Goal: Task Accomplishment & Management: Use online tool/utility

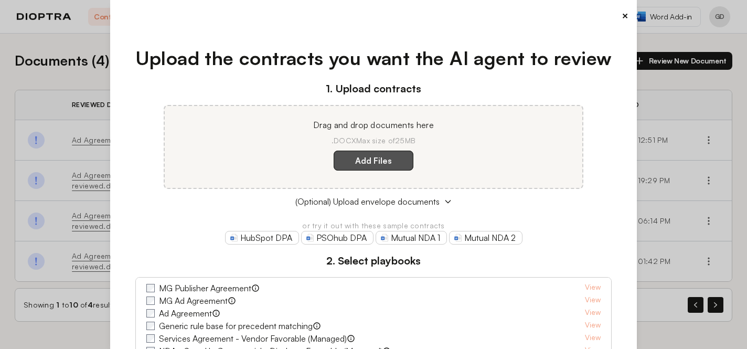
click at [384, 165] on label "Add Files" at bounding box center [374, 161] width 80 height 20
click at [0, 0] on here "Add Files" at bounding box center [0, 0] width 0 height 0
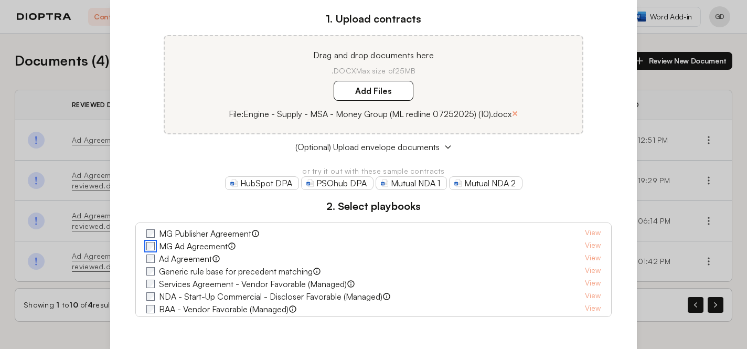
scroll to position [48, 0]
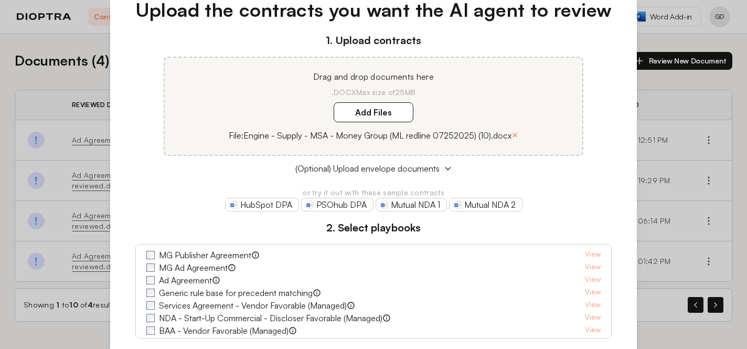
click at [489, 138] on p "File: Engine - Supply - MSA - Money Group (ML redline 07252025) (10).docx" at bounding box center [370, 135] width 283 height 13
click at [315, 138] on p "File: Engine - Supply - MSA - Money Group (ML redline 07252025) (10).docx" at bounding box center [370, 135] width 283 height 13
click at [370, 169] on span "(Optional) Upload envelope documents" at bounding box center [367, 168] width 144 height 13
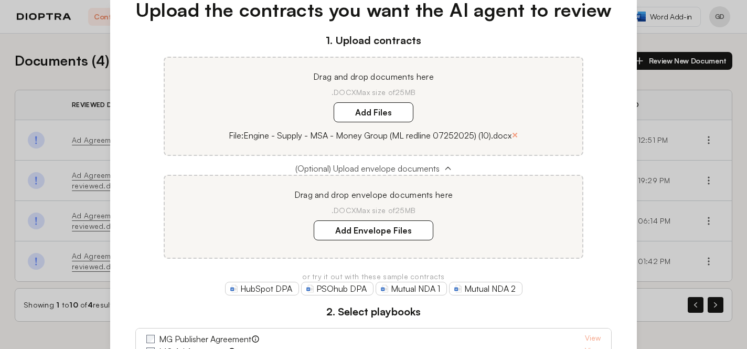
click at [370, 171] on span "(Optional) Upload envelope documents" at bounding box center [367, 168] width 144 height 13
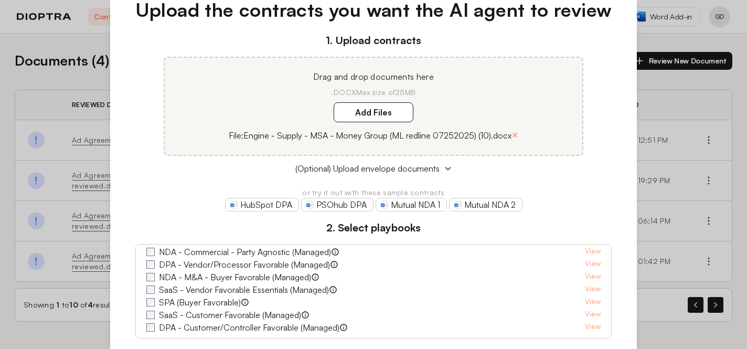
scroll to position [132, 0]
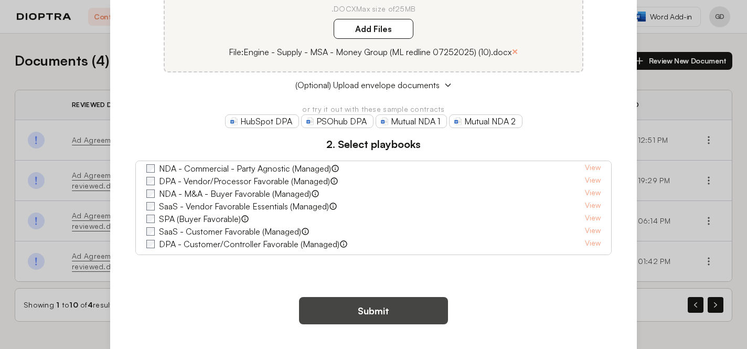
click at [358, 311] on button "Submit" at bounding box center [373, 310] width 149 height 27
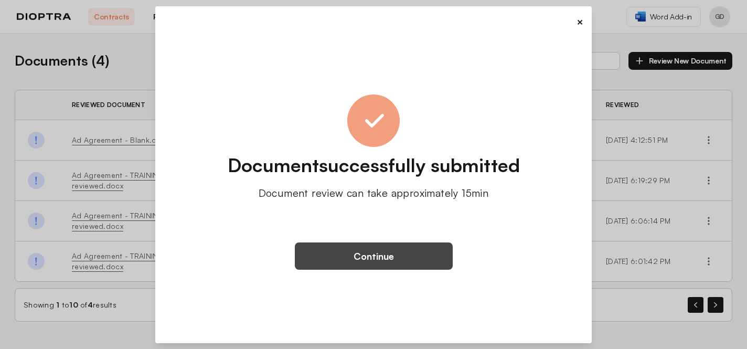
click at [359, 262] on button "Continue" at bounding box center [374, 255] width 158 height 27
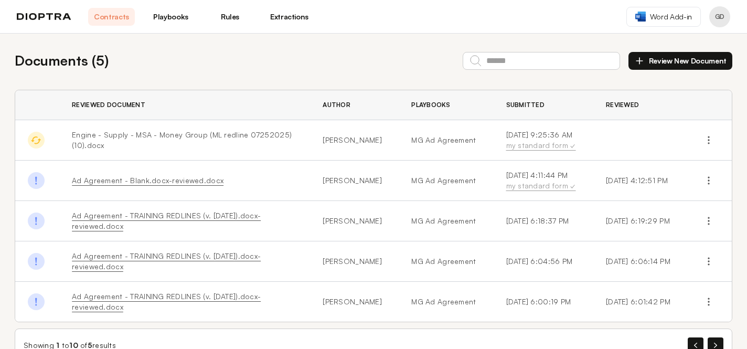
click at [159, 133] on span "Engine - Supply - MSA - Money Group (ML redline 07252025) (10).docx" at bounding box center [182, 139] width 220 height 19
click at [227, 146] on td "Engine - Supply - MSA - Money Group (ML redline 07252025) (10).docx" at bounding box center [184, 140] width 251 height 40
click at [147, 137] on span "Engine - Supply - MSA - Money Group (ML redline 07252025) (10).docx" at bounding box center [182, 139] width 220 height 19
click at [715, 143] on button "button" at bounding box center [708, 140] width 17 height 17
click at [657, 60] on button "Review New Document" at bounding box center [680, 61] width 104 height 18
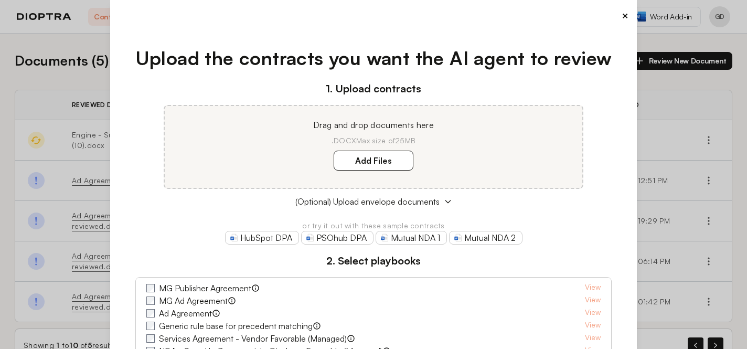
click at [630, 17] on div "× Upload the contracts you want the AI agent to review 1. Upload contracts Drag…" at bounding box center [373, 174] width 527 height 349
click at [618, 17] on div "×" at bounding box center [374, 15] width 510 height 15
click at [624, 16] on button "×" at bounding box center [625, 15] width 7 height 15
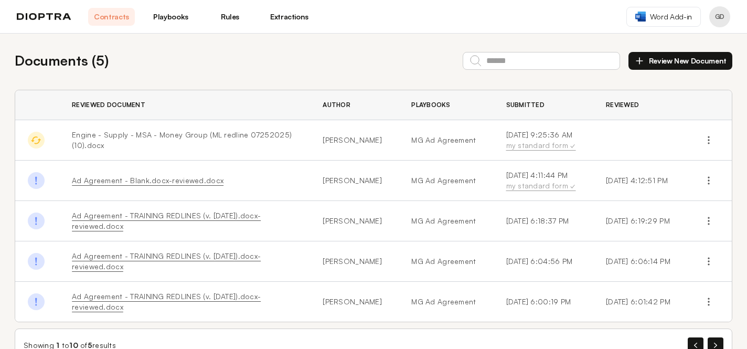
click at [579, 149] on td "[DATE] 9:25:36 AM my standard form ✓" at bounding box center [544, 140] width 100 height 40
drag, startPoint x: 528, startPoint y: 145, endPoint x: 394, endPoint y: 145, distance: 133.2
click at [517, 145] on div "my standard form ✓" at bounding box center [543, 145] width 75 height 10
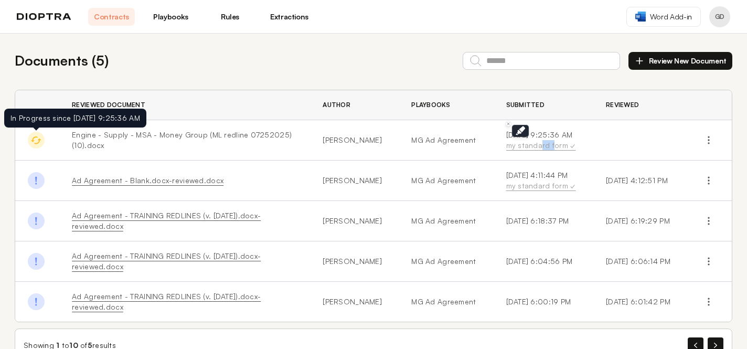
click at [34, 136] on img at bounding box center [36, 140] width 17 height 17
click at [91, 137] on span "Engine - Supply - MSA - Money Group (ML redline 07252025) (10).docx" at bounding box center [182, 139] width 220 height 19
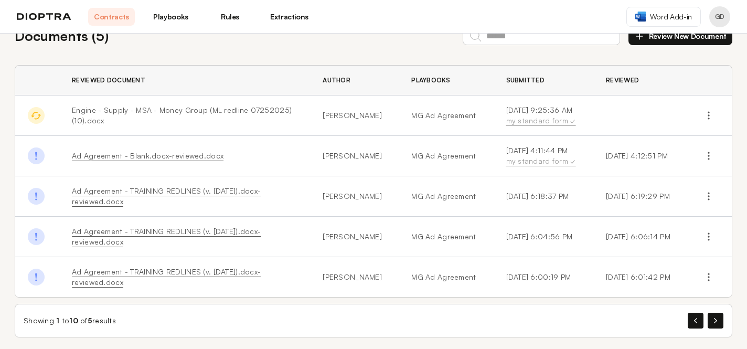
scroll to position [30, 0]
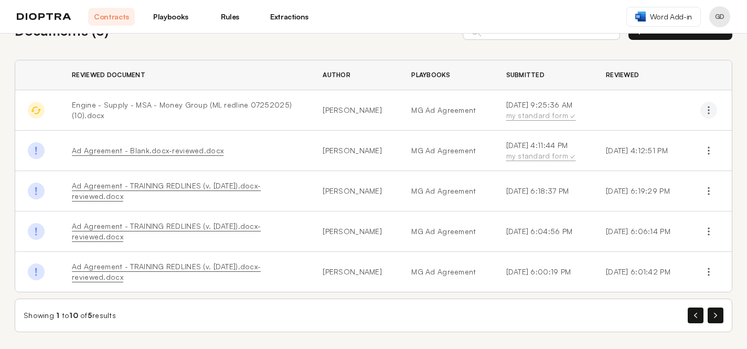
click at [712, 110] on icon "button" at bounding box center [708, 110] width 10 height 10
click at [645, 154] on button "Delete" at bounding box center [662, 153] width 95 height 19
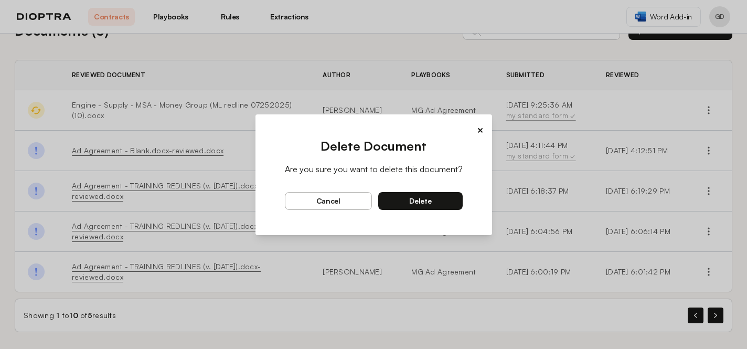
click at [430, 195] on button "delete" at bounding box center [420, 201] width 84 height 18
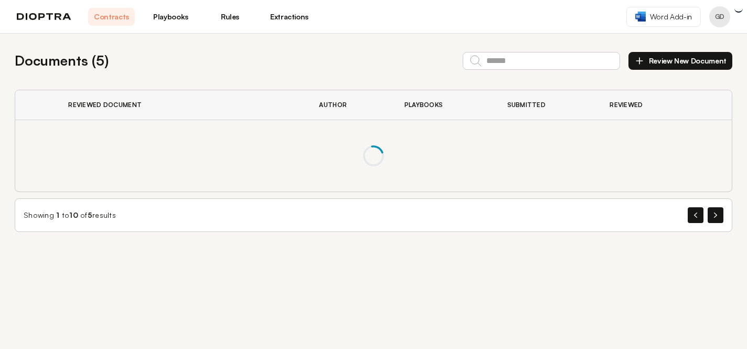
scroll to position [0, 0]
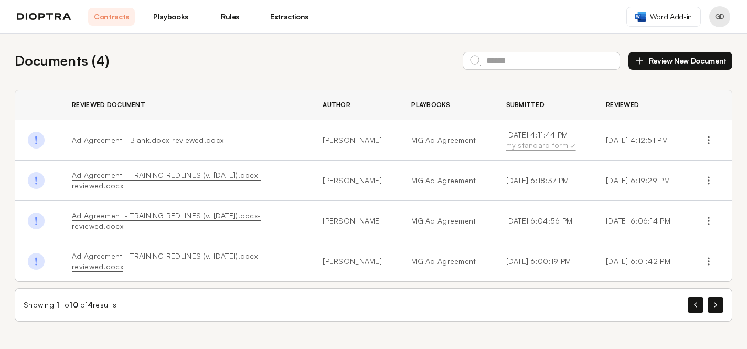
click at [659, 61] on button "Review New Document" at bounding box center [680, 61] width 104 height 18
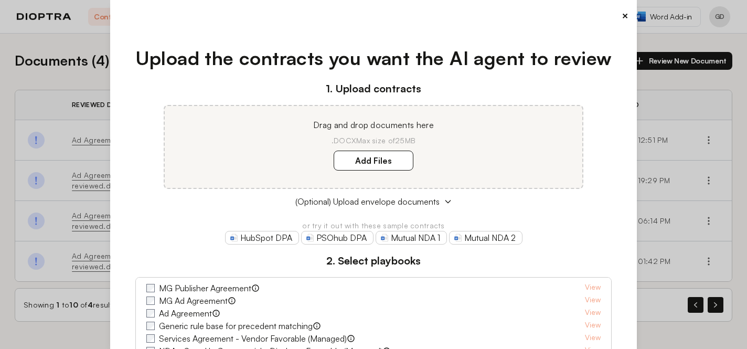
click at [352, 172] on div "Drag and drop documents here .DOCX Max size of 25MB Add Files" at bounding box center [374, 147] width 420 height 84
click at [361, 155] on label "Add Files" at bounding box center [374, 161] width 80 height 20
click at [0, 0] on here "Add Files" at bounding box center [0, 0] width 0 height 0
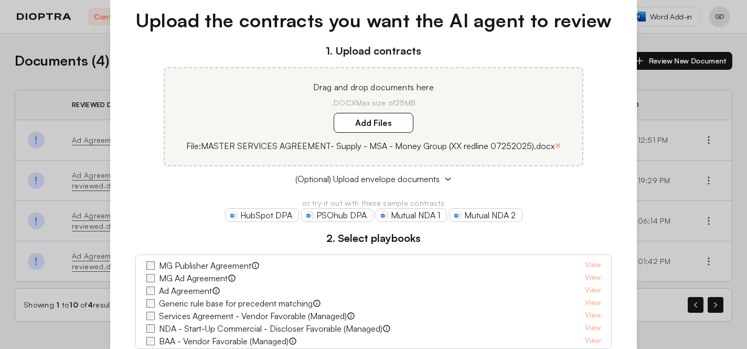
click at [157, 276] on span "MG Ad Agreement" at bounding box center [191, 278] width 90 height 13
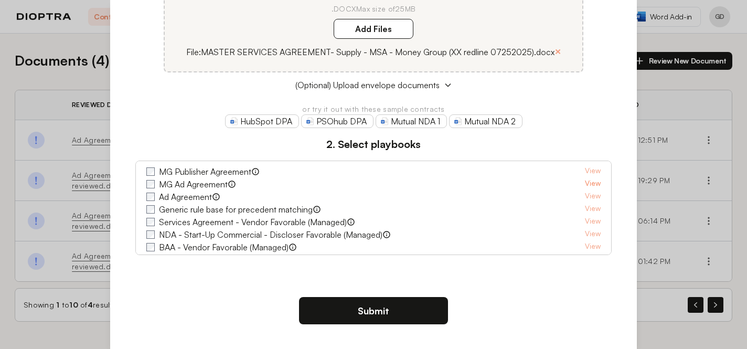
click at [591, 181] on link "View" at bounding box center [593, 184] width 16 height 13
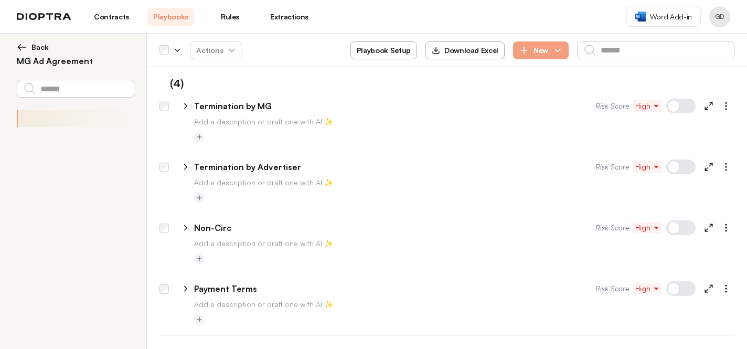
click at [31, 48] on button "Back" at bounding box center [75, 47] width 117 height 10
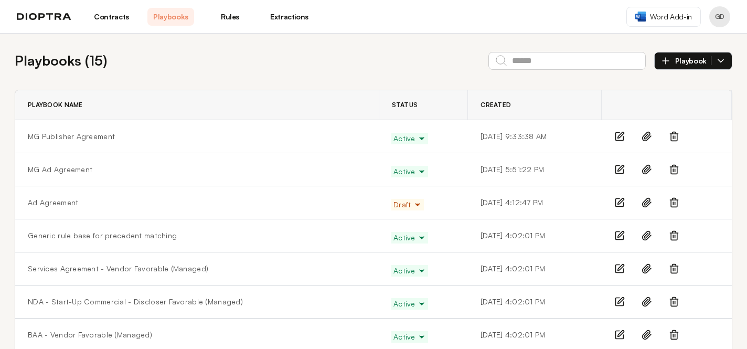
click at [110, 17] on link "Contracts" at bounding box center [111, 17] width 47 height 18
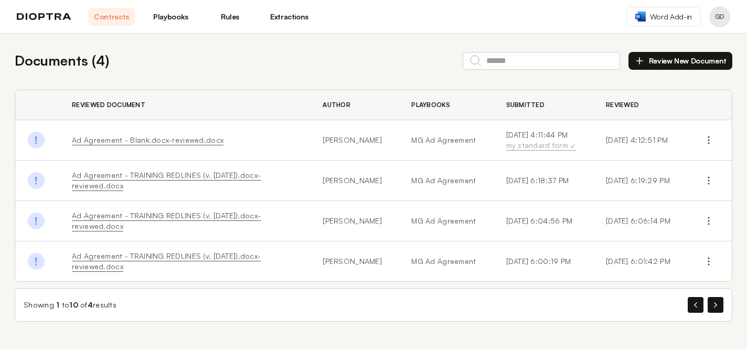
click at [690, 66] on button "Review New Document" at bounding box center [680, 61] width 104 height 18
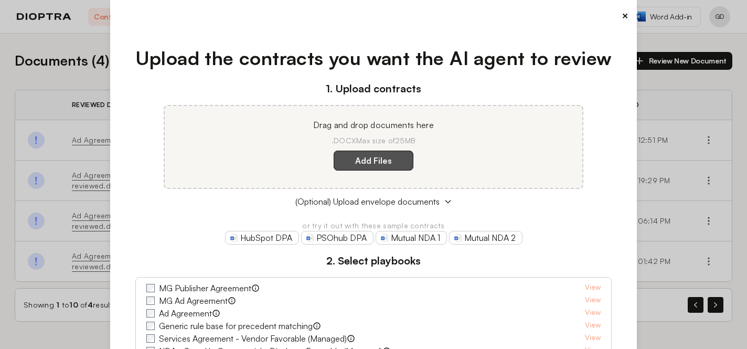
click at [354, 159] on label "Add Files" at bounding box center [374, 161] width 80 height 20
click at [0, 0] on here "Add Files" at bounding box center [0, 0] width 0 height 0
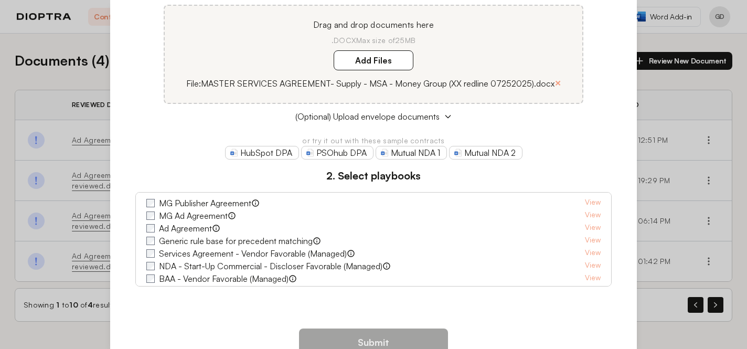
click at [154, 208] on span "MG Publisher Agreement" at bounding box center [202, 203] width 113 height 13
click at [370, 344] on button "Submit" at bounding box center [373, 341] width 149 height 27
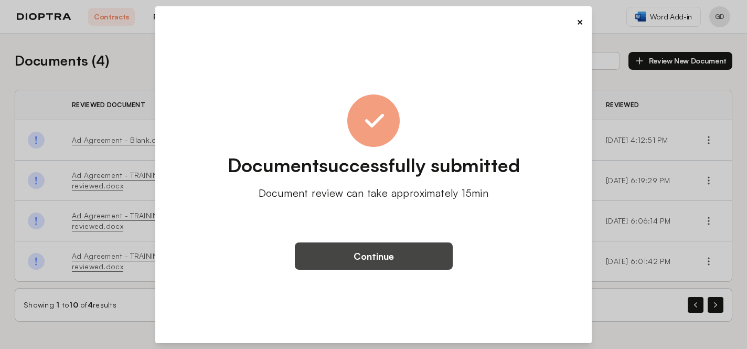
click at [395, 251] on button "Continue" at bounding box center [374, 255] width 158 height 27
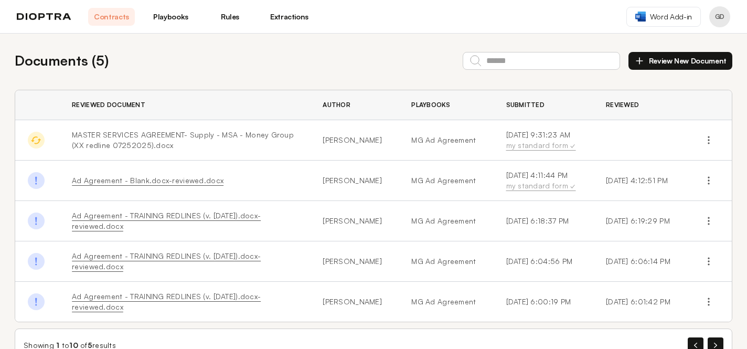
click at [377, 147] on tbody "In Progress since [DATE] 9:31:23 AM MASTER SERVICES AGREEMENT- Supply - MSA - M…" at bounding box center [373, 221] width 717 height 202
click at [510, 148] on div "my standard form ✓" at bounding box center [543, 145] width 75 height 10
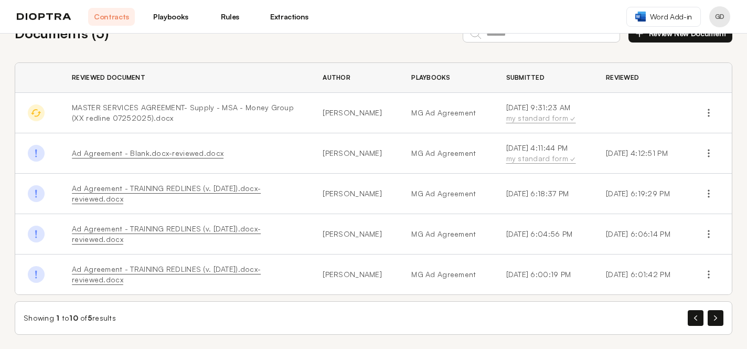
scroll to position [30, 0]
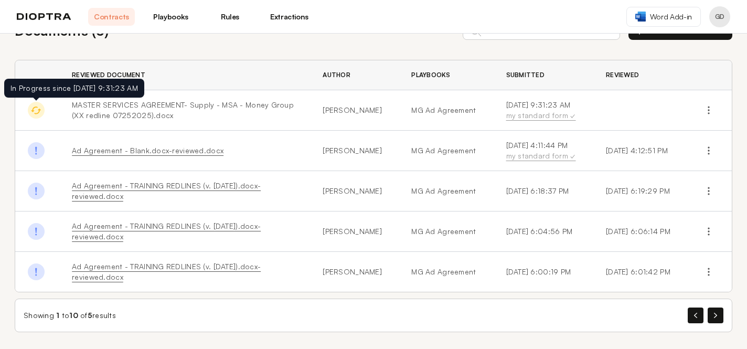
click at [42, 112] on img at bounding box center [36, 110] width 17 height 17
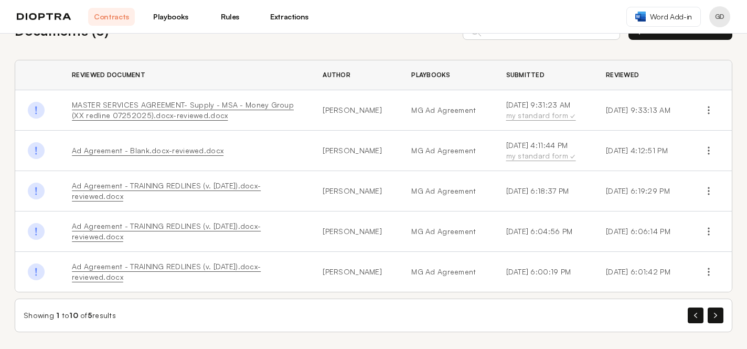
click at [103, 106] on link "MASTER SERVICES AGREEMENT- Supply - MSA - Money Group (XX redline 07252025).doc…" at bounding box center [183, 109] width 222 height 19
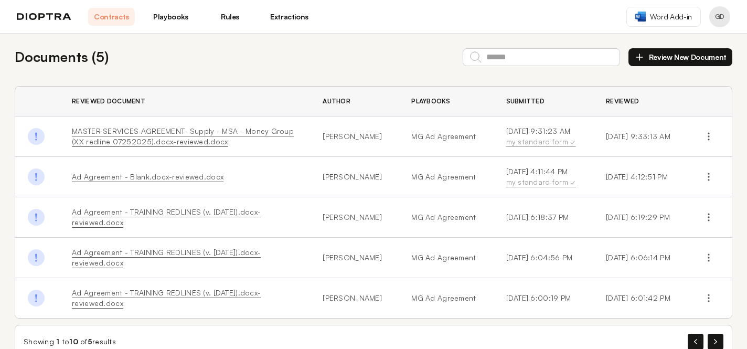
scroll to position [0, 0]
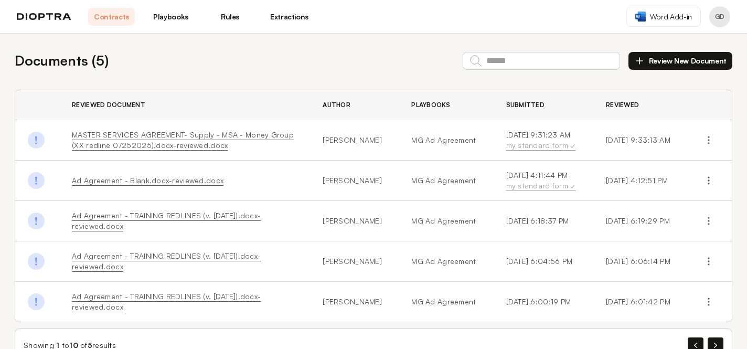
click at [615, 141] on td "[DATE] 9:33:13 AM" at bounding box center [640, 140] width 94 height 40
click at [206, 133] on link "MASTER SERVICES AGREEMENT- Supply - MSA - Money Group (XX redline 07252025).doc…" at bounding box center [183, 139] width 222 height 19
click at [703, 142] on icon "button" at bounding box center [708, 140] width 10 height 10
click at [642, 187] on button "Delete" at bounding box center [662, 183] width 95 height 19
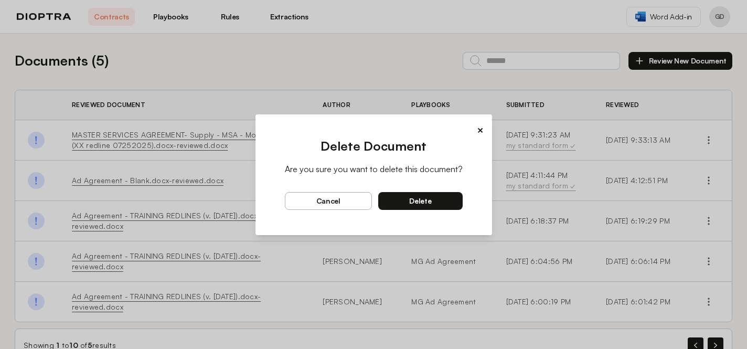
click at [443, 194] on button "delete" at bounding box center [420, 201] width 84 height 18
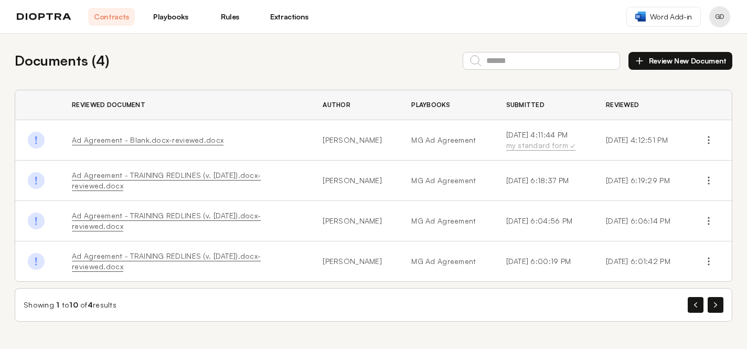
click at [177, 17] on link "Playbooks" at bounding box center [170, 17] width 47 height 18
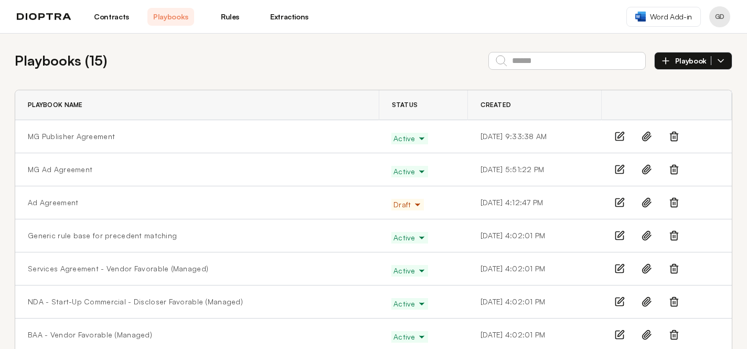
click at [237, 18] on link "Rules" at bounding box center [230, 17] width 47 height 18
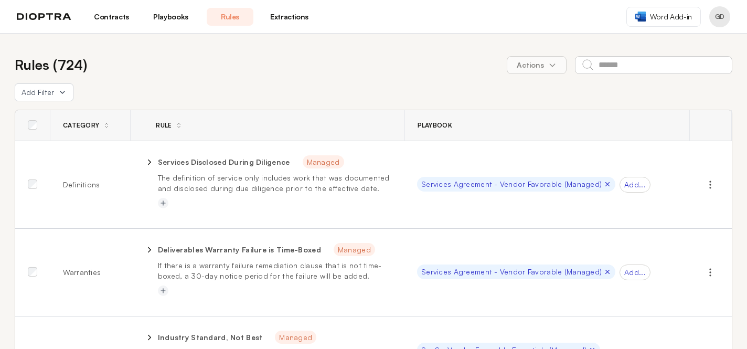
click at [280, 18] on link "Extractions" at bounding box center [289, 17] width 47 height 18
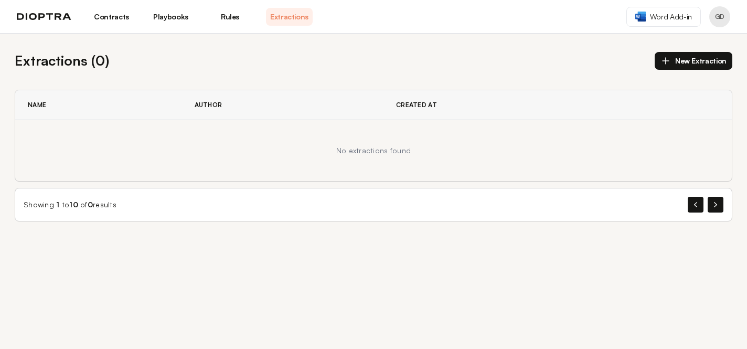
click at [44, 24] on div "Contracts Playbooks Rules Extractions" at bounding box center [165, 17] width 296 height 18
click at [57, 15] on img at bounding box center [44, 16] width 55 height 7
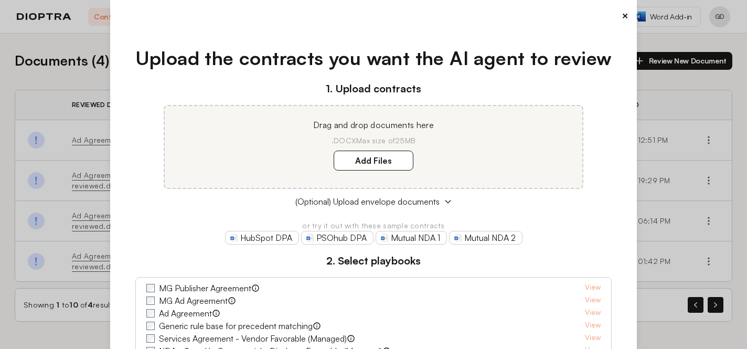
click at [629, 16] on div "× Upload the contracts you want the AI agent to review 1. Upload contracts Drag…" at bounding box center [373, 174] width 527 height 349
click at [623, 16] on button "×" at bounding box center [625, 15] width 7 height 15
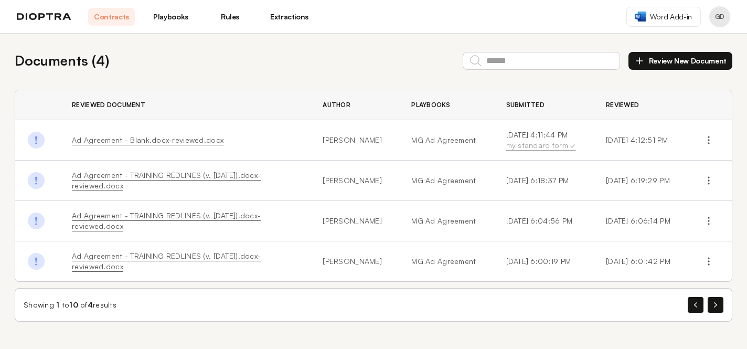
click at [56, 21] on div "Contracts Playbooks Rules Extractions" at bounding box center [165, 17] width 296 height 18
click at [59, 19] on img at bounding box center [44, 16] width 55 height 7
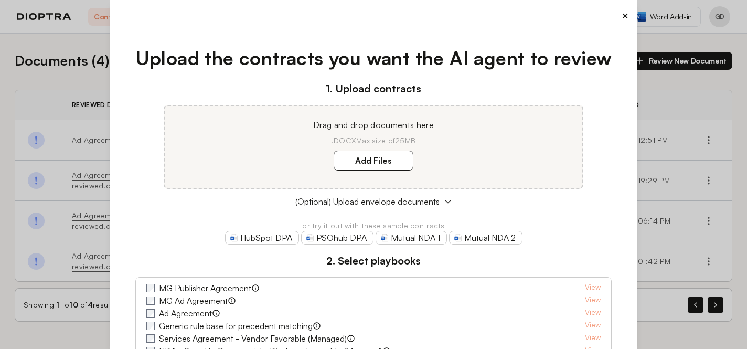
click at [625, 14] on button "×" at bounding box center [625, 15] width 7 height 15
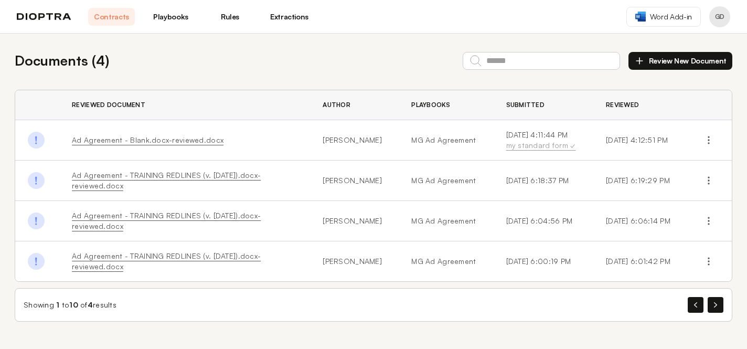
click at [177, 15] on link "Playbooks" at bounding box center [170, 17] width 47 height 18
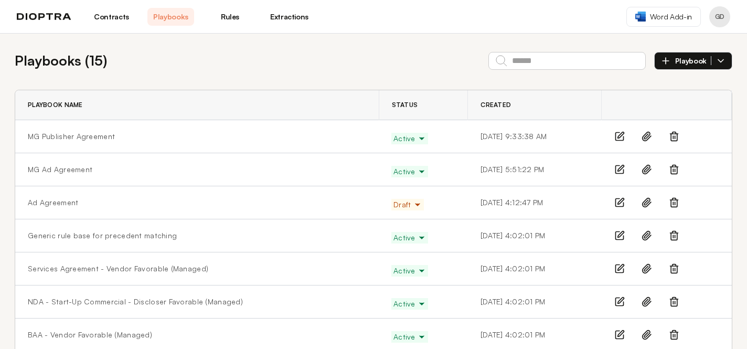
click at [717, 18] on button "Profile menu" at bounding box center [719, 16] width 21 height 21
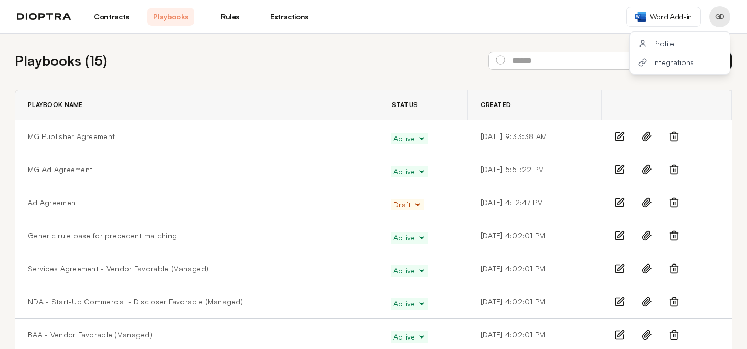
click at [719, 14] on button "Profile menu" at bounding box center [719, 16] width 21 height 21
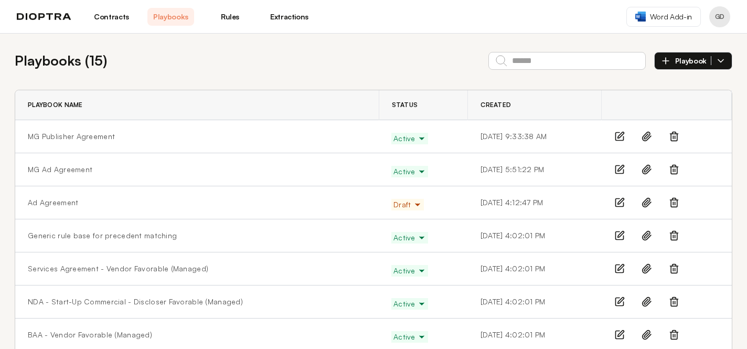
click at [718, 67] on button "Playbook" at bounding box center [693, 61] width 78 height 18
click at [683, 123] on li "From Precedents" at bounding box center [693, 112] width 77 height 34
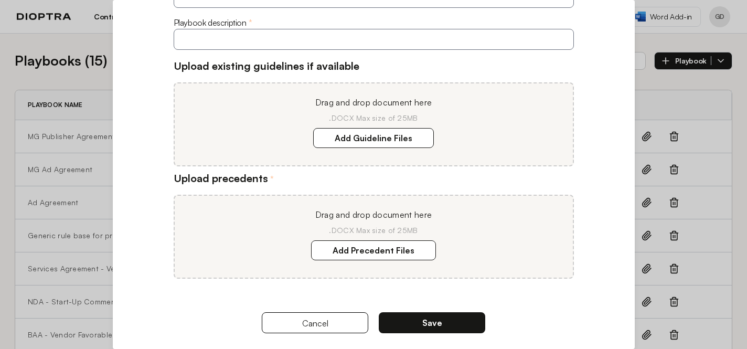
scroll to position [133, 0]
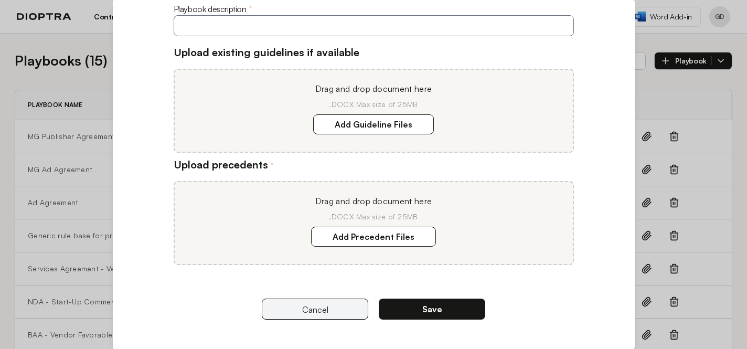
click at [276, 305] on button "Cancel" at bounding box center [315, 308] width 106 height 21
